Goal: Task Accomplishment & Management: Manage account settings

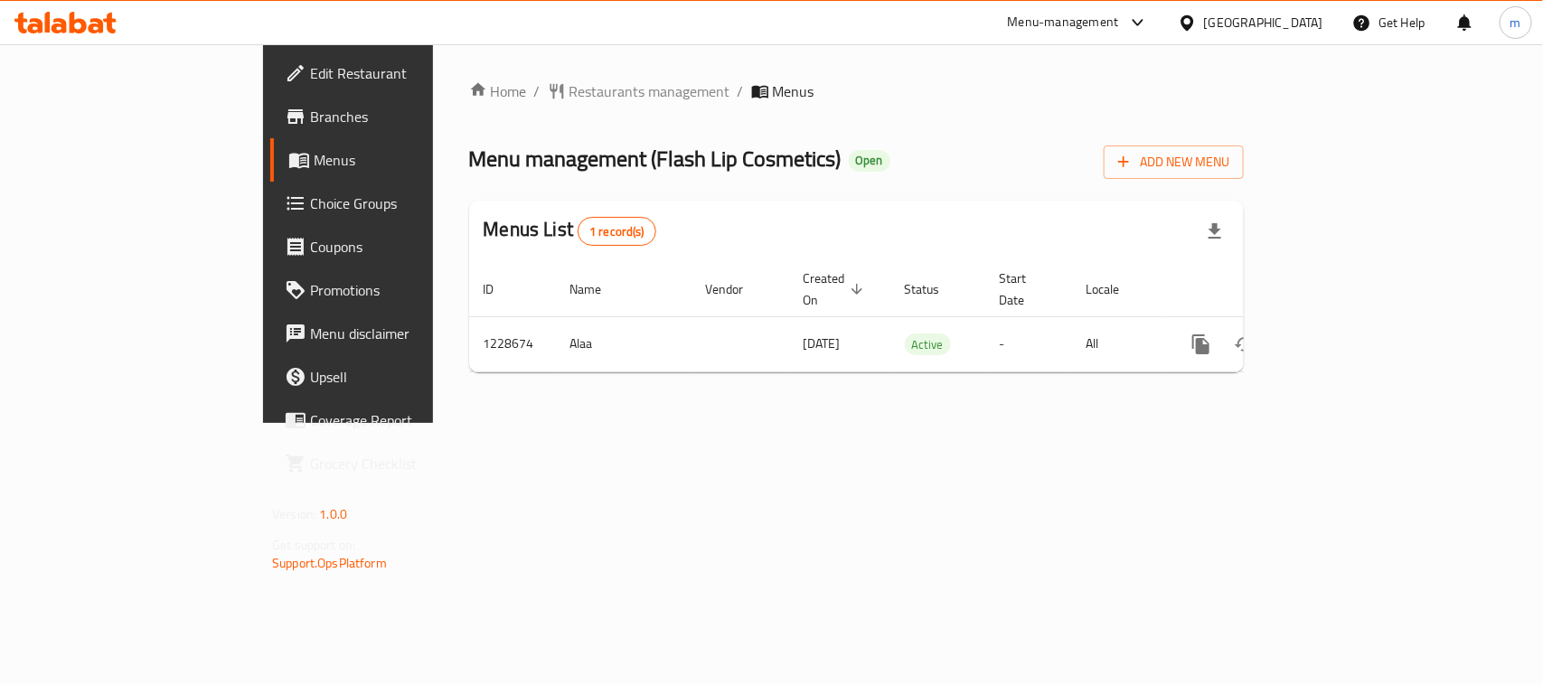
click at [1286, 25] on div "Bahrain" at bounding box center [1263, 23] width 119 height 20
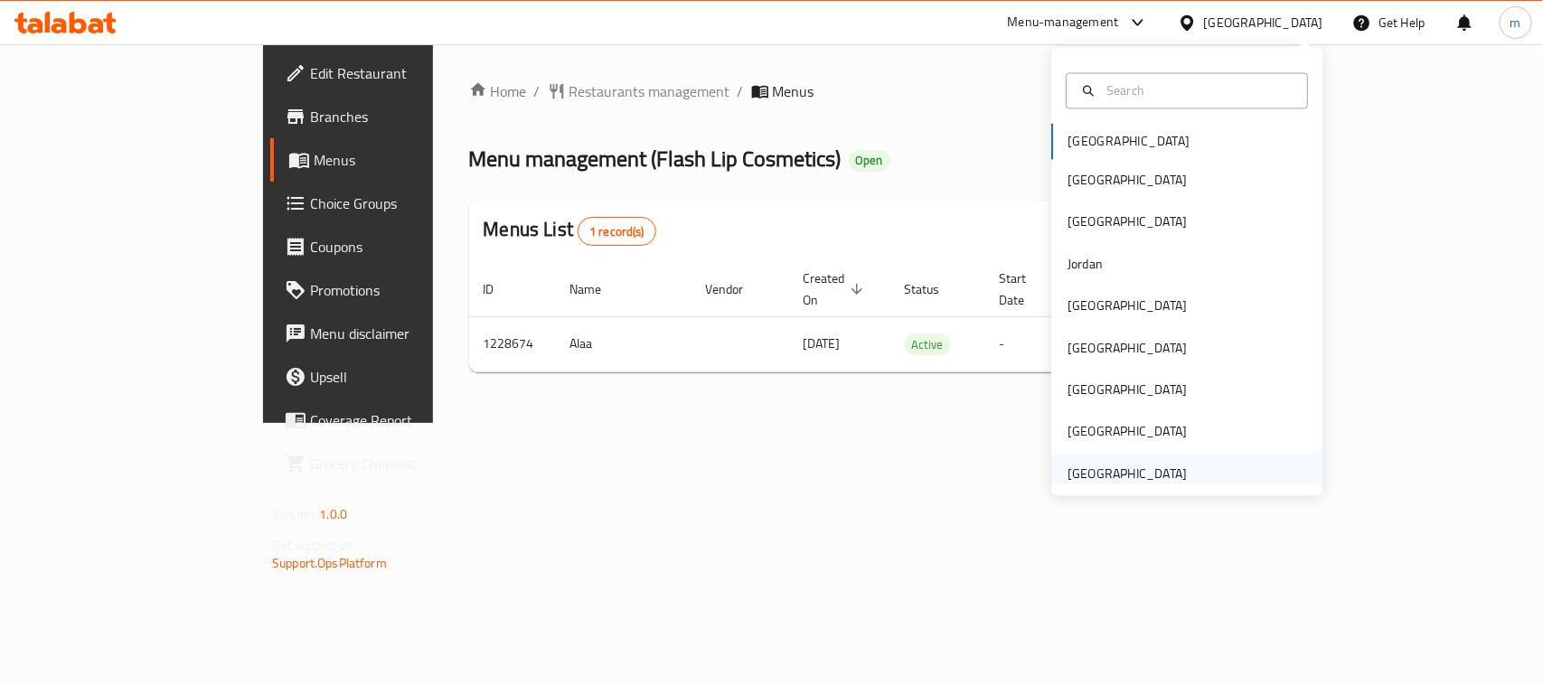
click at [1145, 467] on div "[GEOGRAPHIC_DATA]" at bounding box center [1127, 474] width 119 height 20
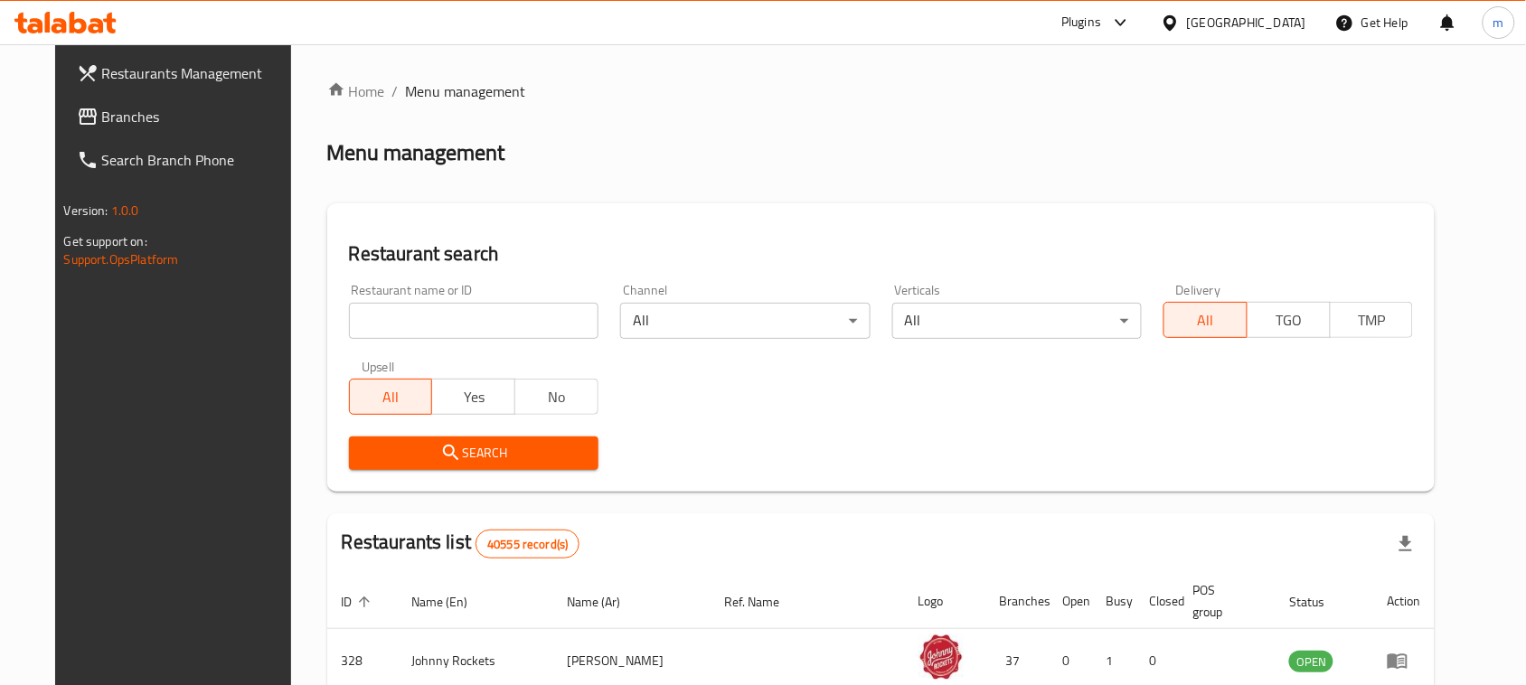
click at [120, 136] on link "Branches" at bounding box center [186, 116] width 248 height 43
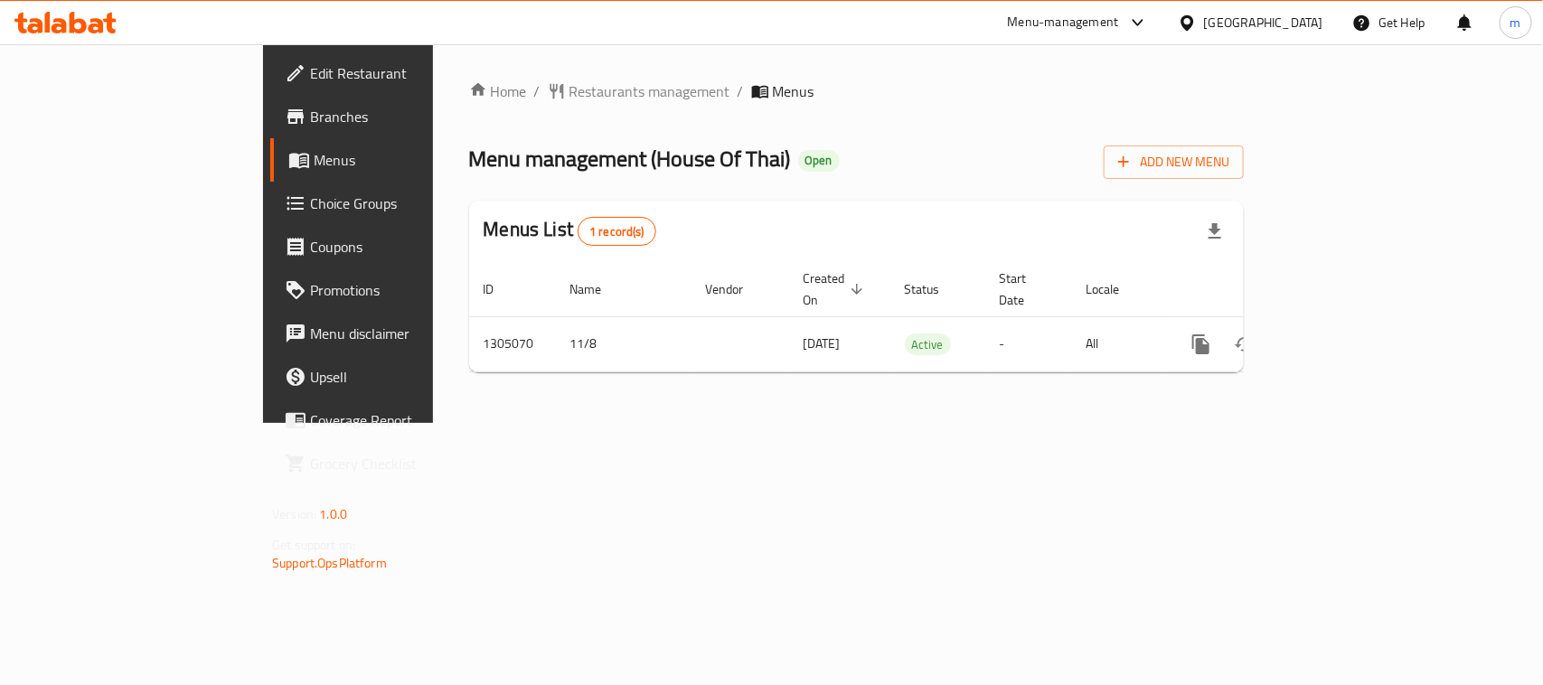
click at [310, 204] on span "Choice Groups" at bounding box center [408, 204] width 196 height 22
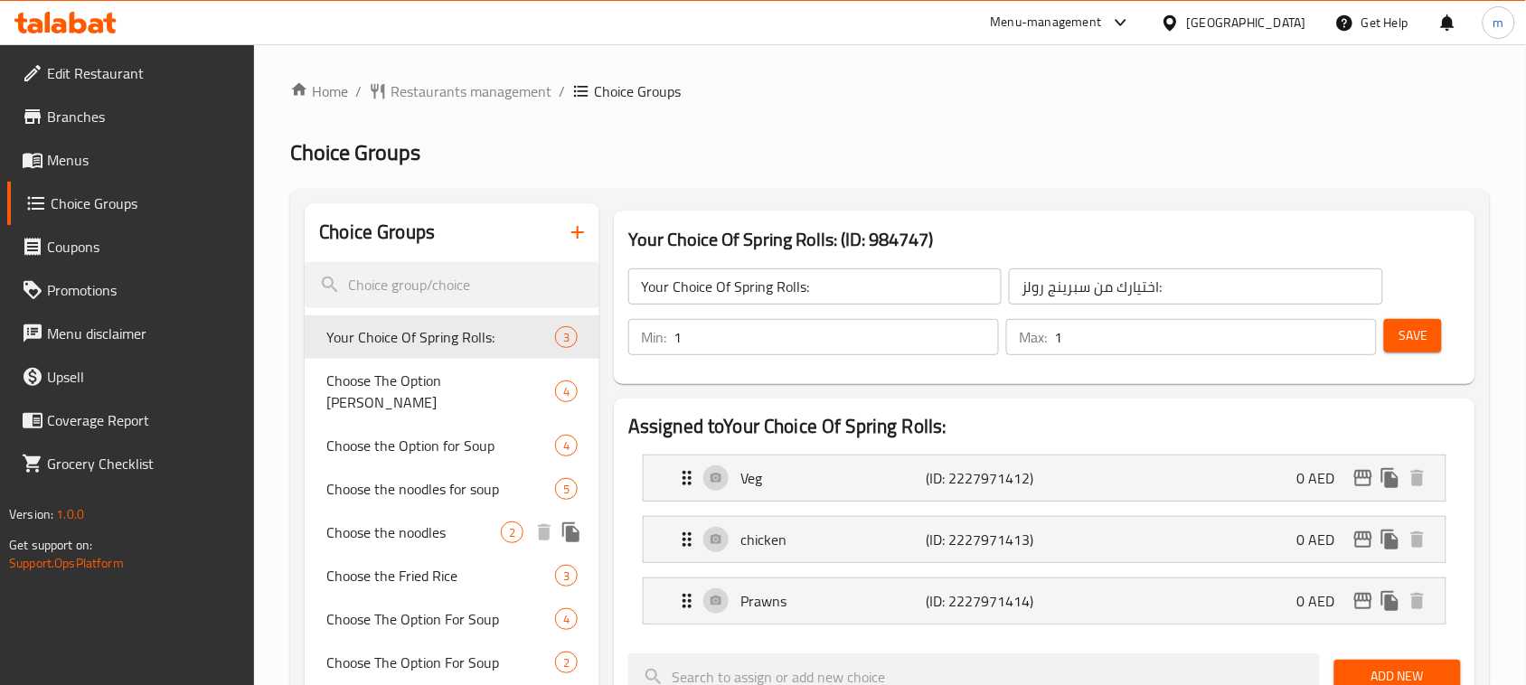
scroll to position [113, 0]
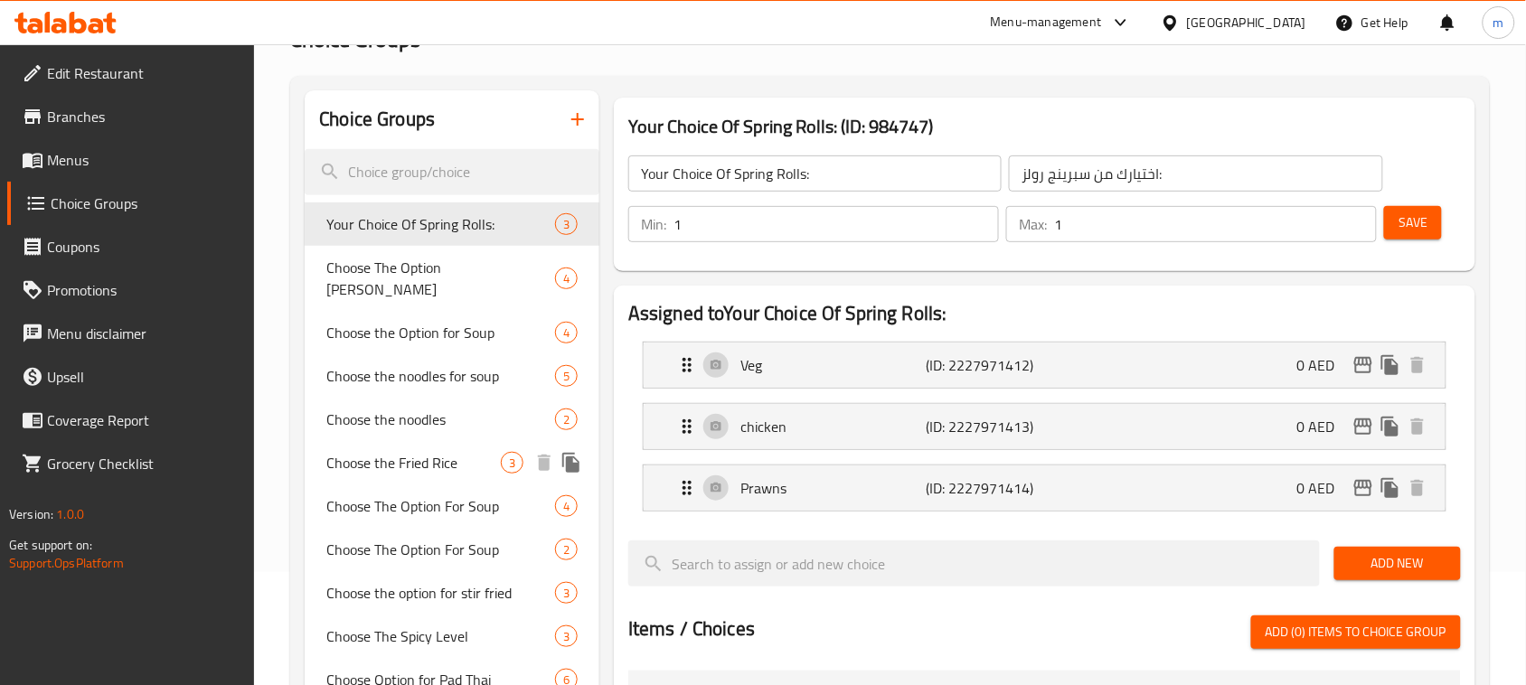
click at [435, 452] on span "Choose the Fried Rice" at bounding box center [413, 463] width 174 height 22
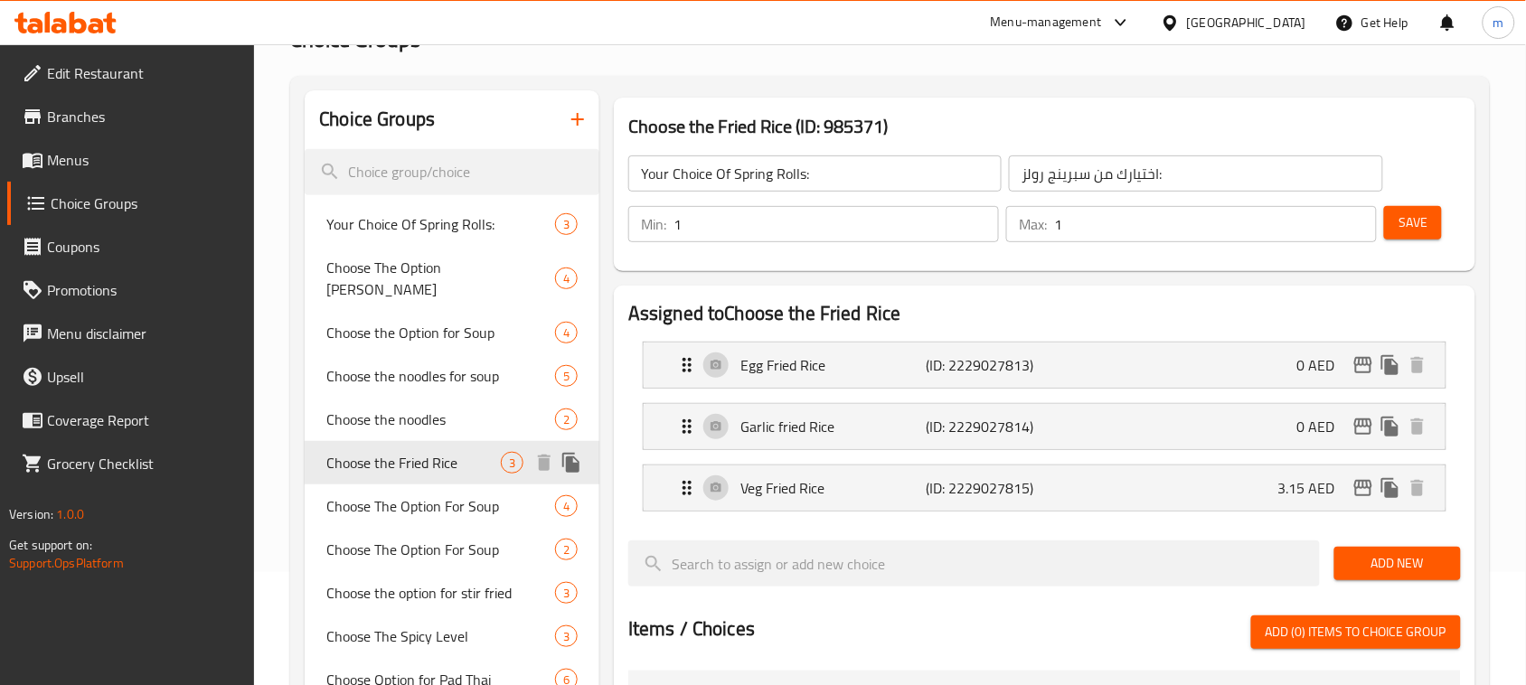
type input "Choose the Fried Rice"
type input "اختر الأرز المقلي"
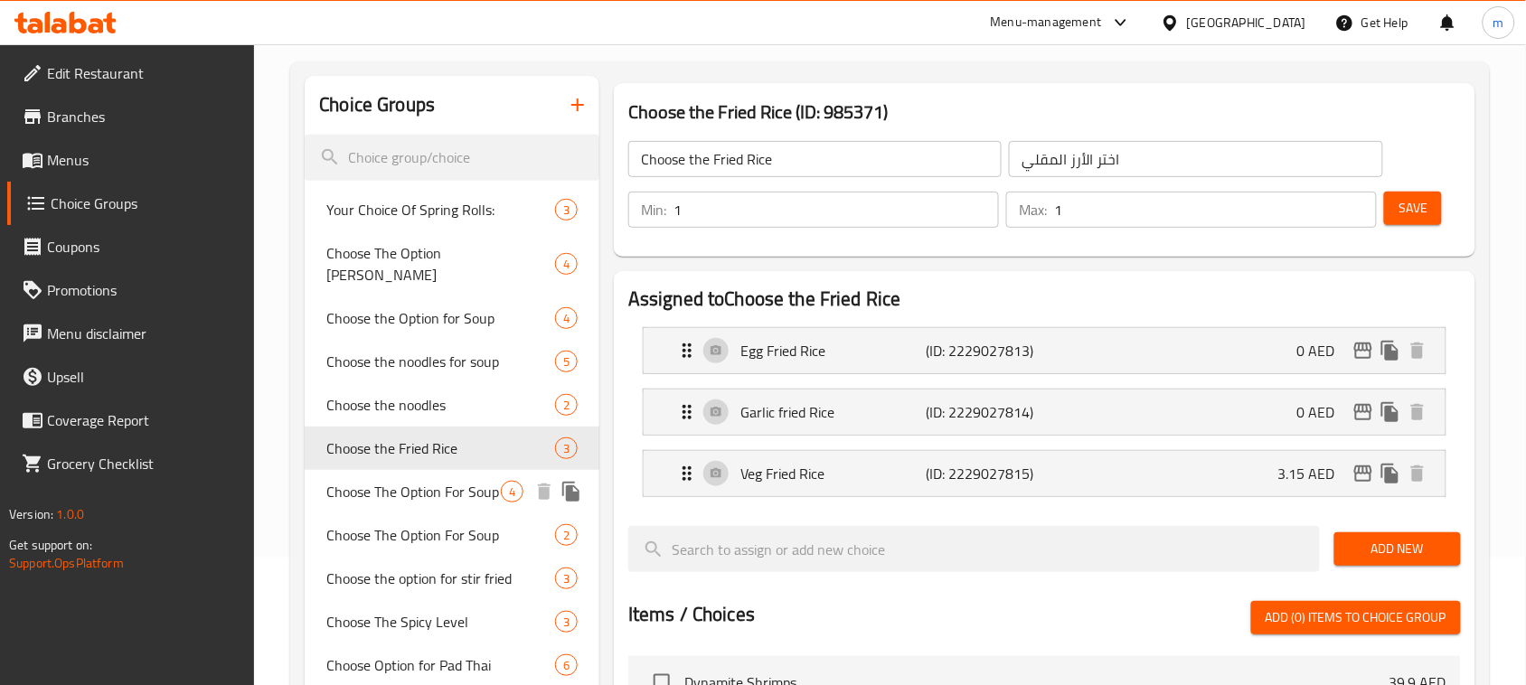
scroll to position [226, 0]
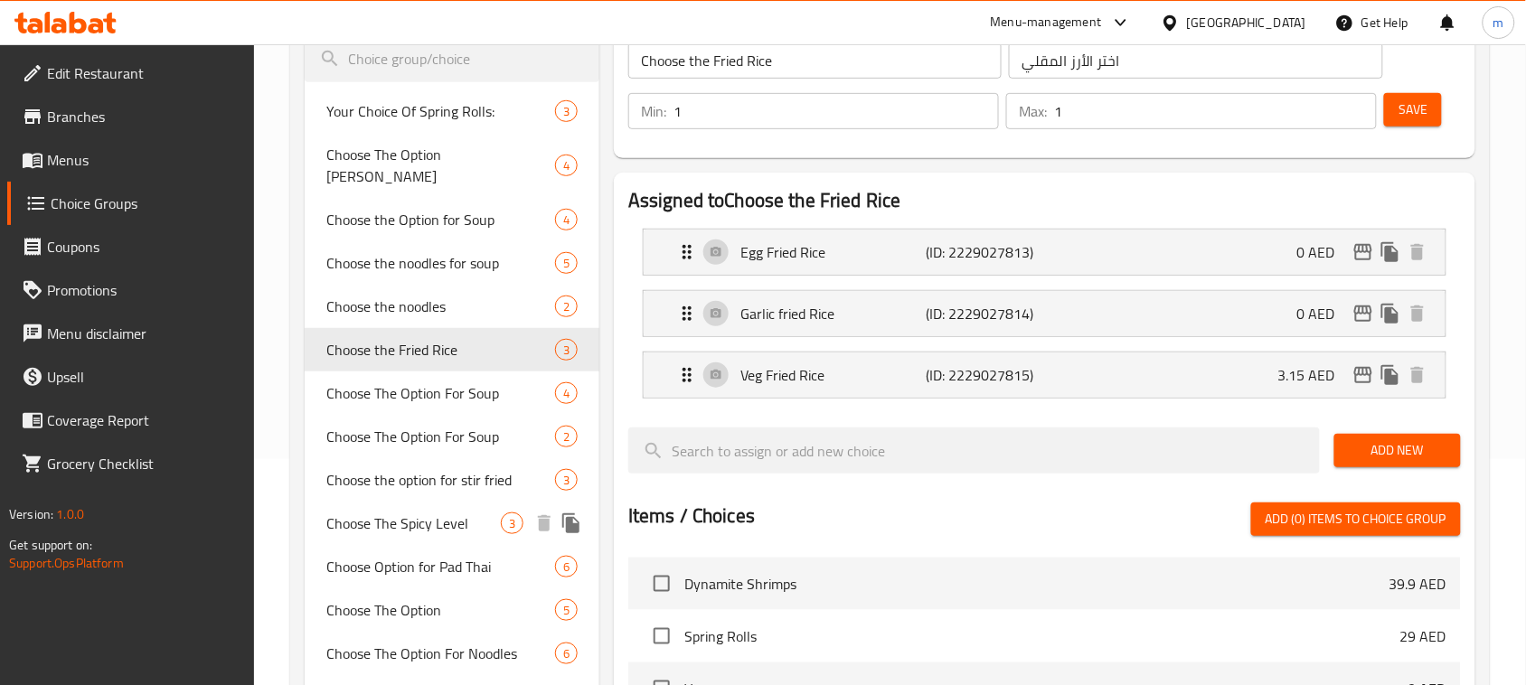
click at [423, 513] on span "Choose The Spicy Level" at bounding box center [413, 524] width 174 height 22
type input "Choose The Spicy Level"
type input "اختر مستوى سبايسي"
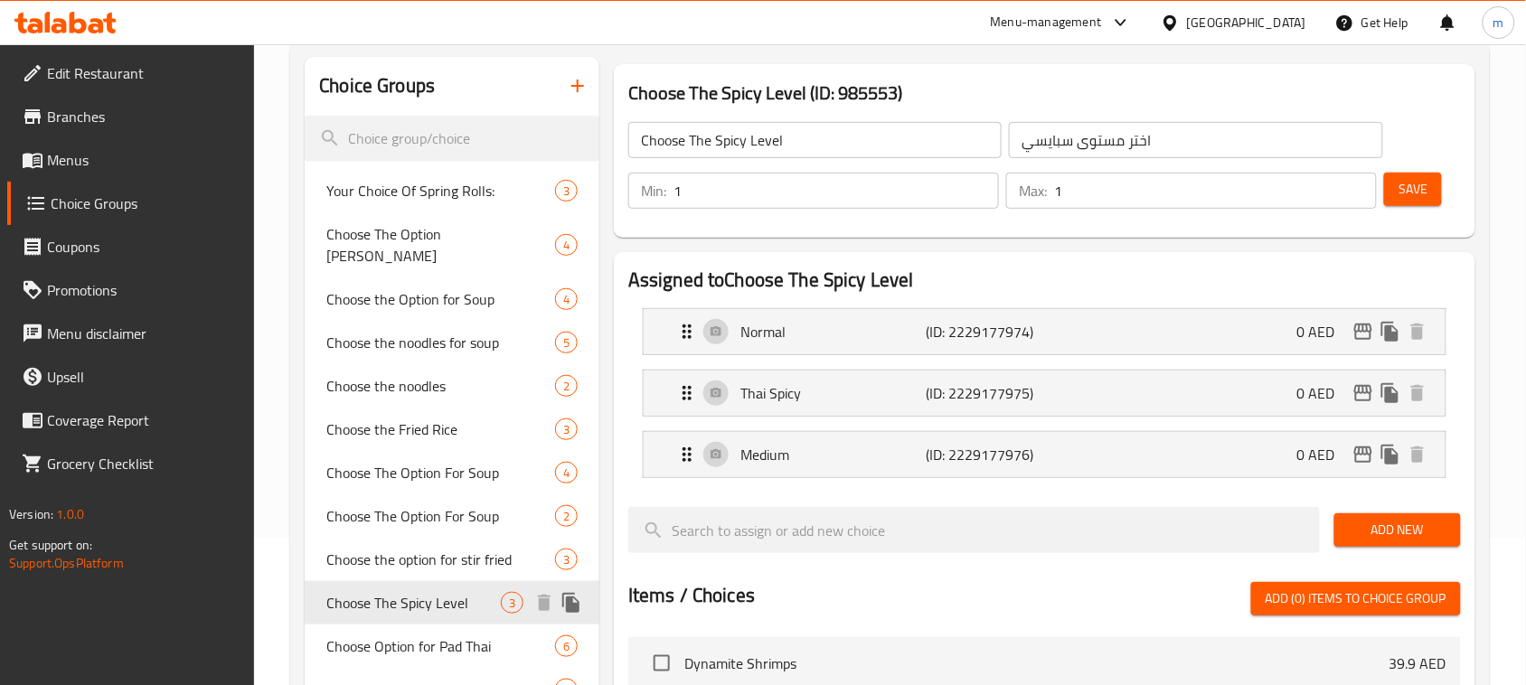
scroll to position [113, 0]
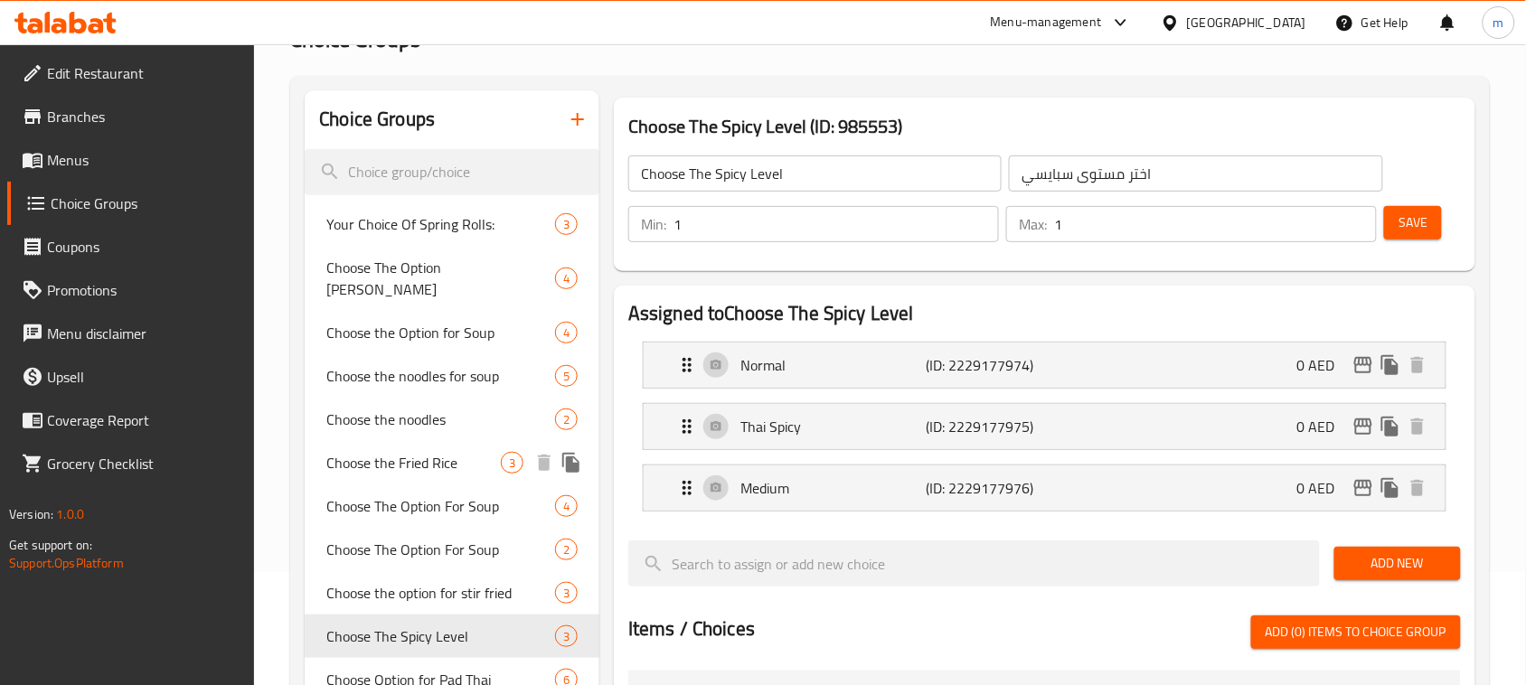
click at [448, 452] on span "Choose the Fried Rice" at bounding box center [413, 463] width 174 height 22
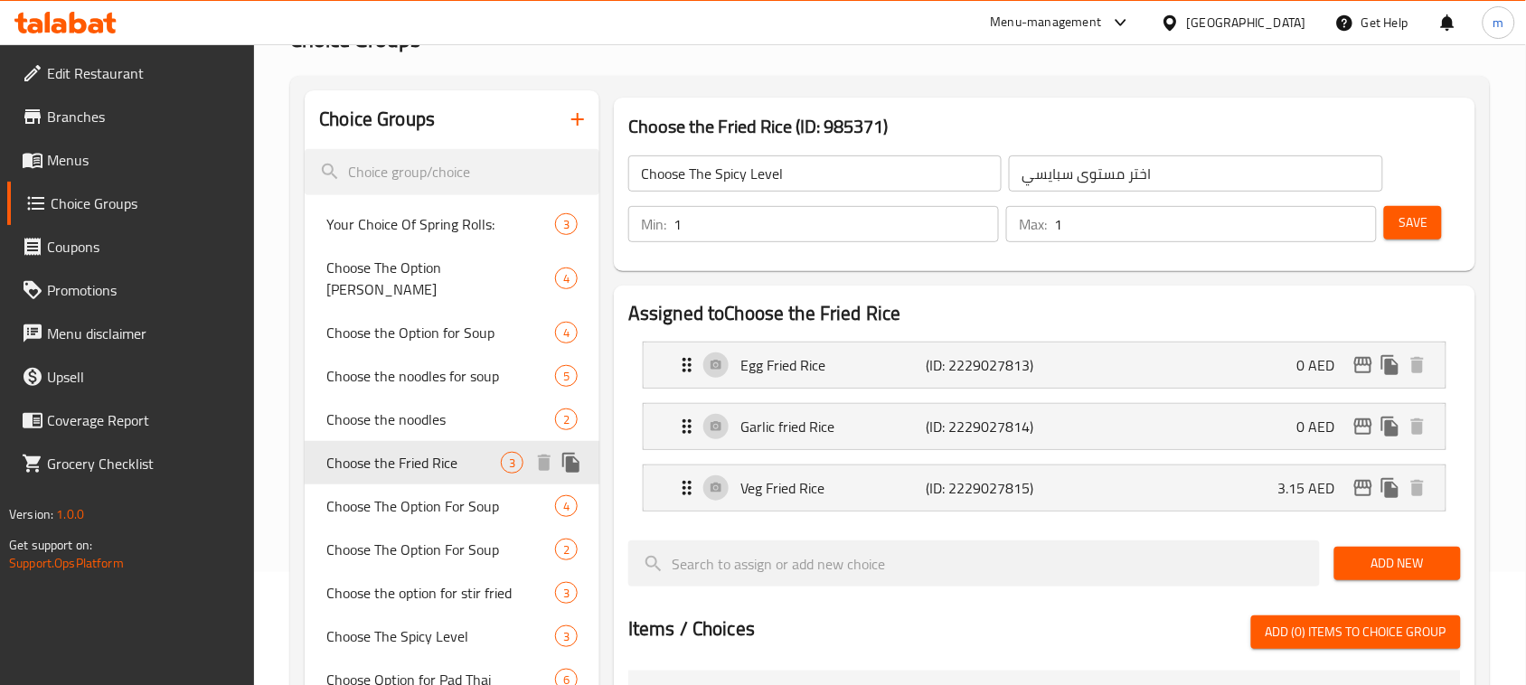
type input "Choose the Fried Rice"
type input "اختر الأرز المقلي"
